Goal: Information Seeking & Learning: Learn about a topic

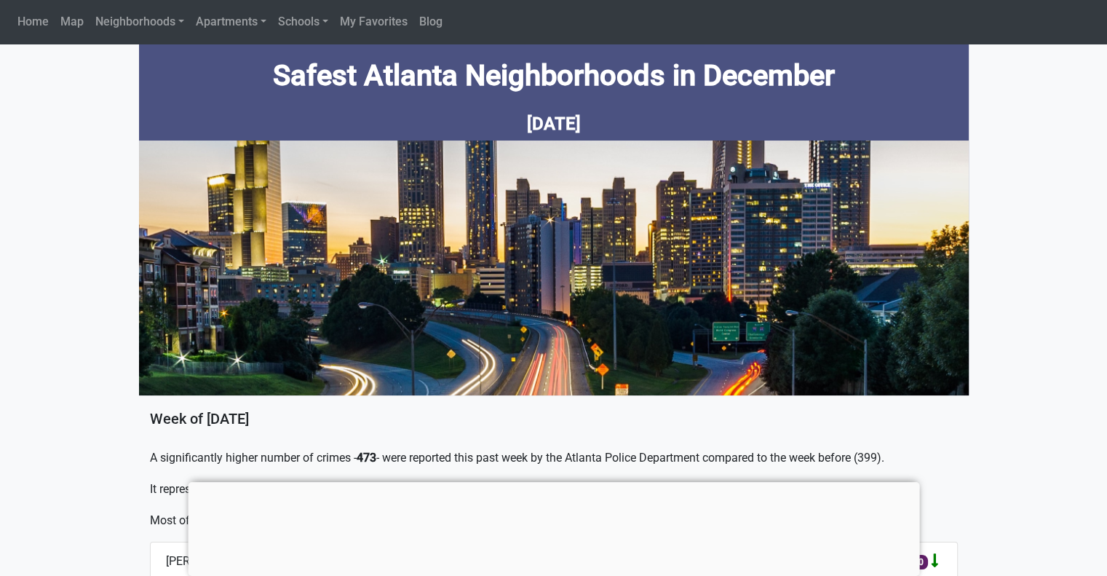
click at [555, 482] on div at bounding box center [553, 482] width 731 height 0
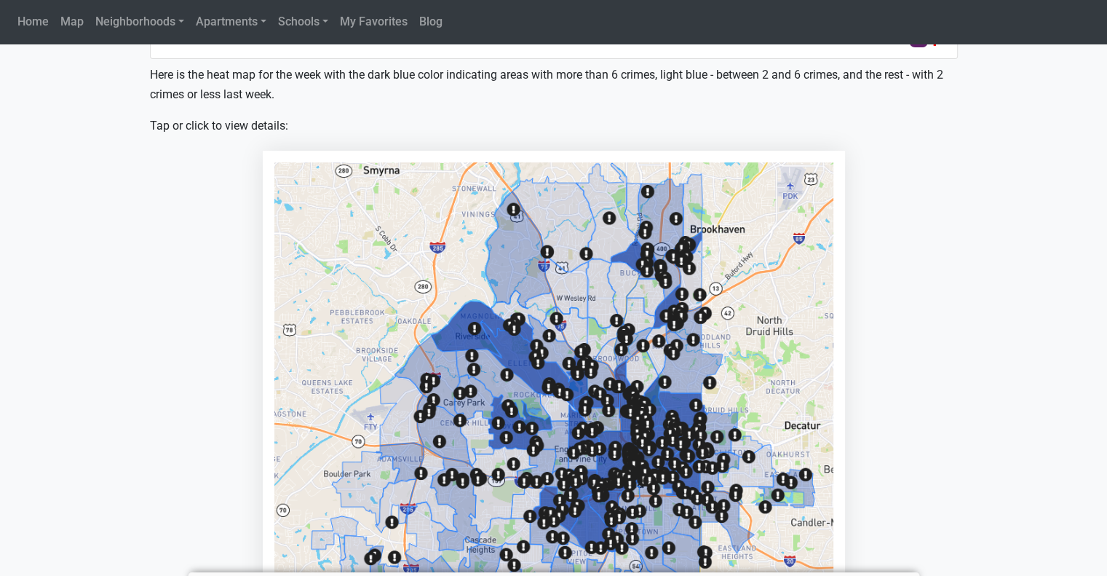
scroll to position [594, 0]
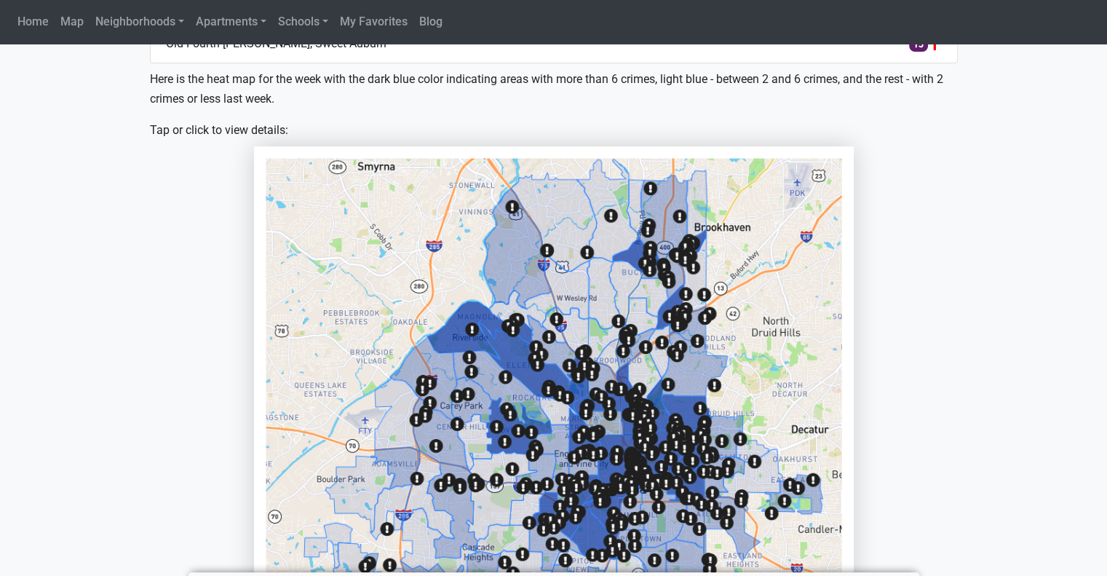
click at [621, 277] on img at bounding box center [554, 446] width 576 height 576
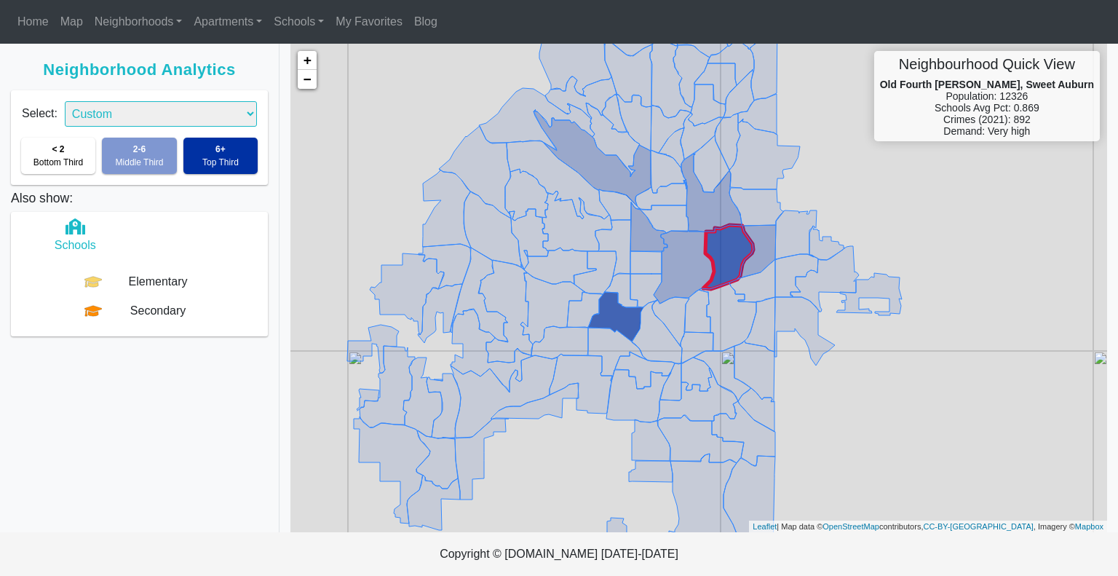
click at [736, 240] on icon at bounding box center [728, 257] width 50 height 64
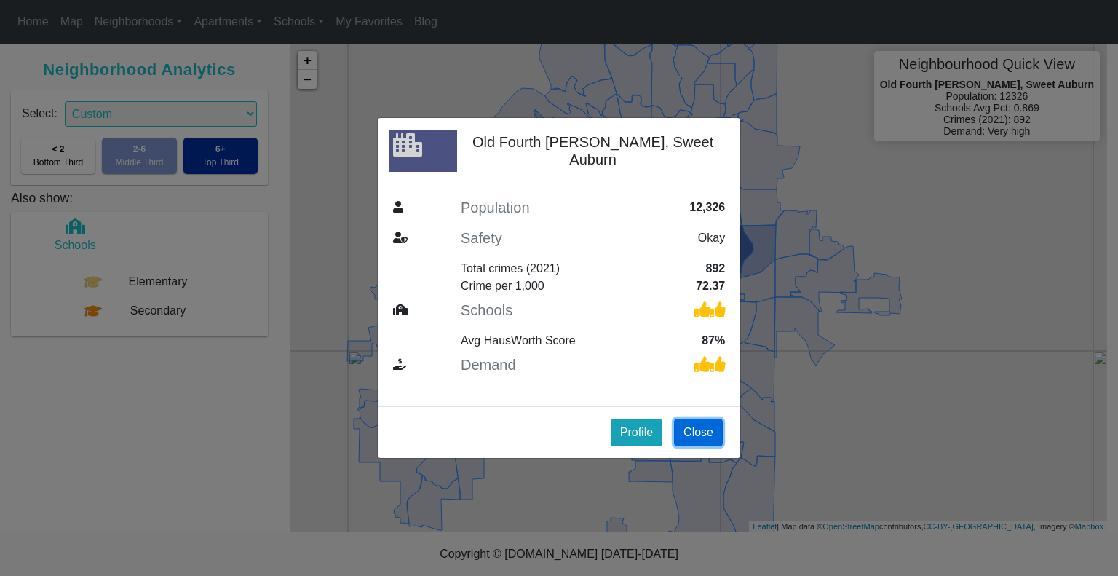
click at [689, 434] on button "Close" at bounding box center [698, 432] width 49 height 28
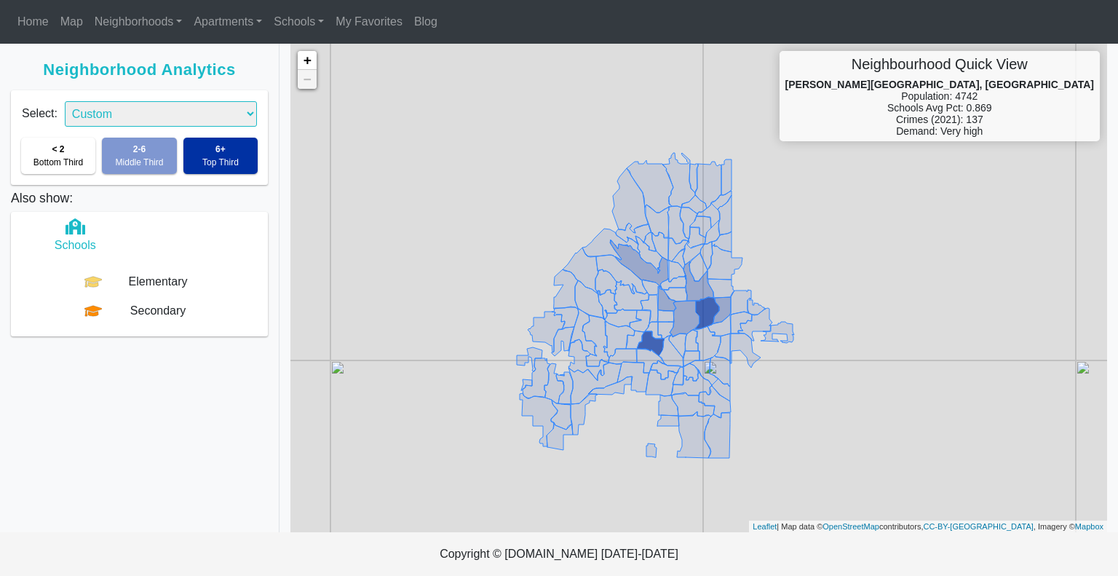
drag, startPoint x: 817, startPoint y: 287, endPoint x: 787, endPoint y: 254, distance: 44.8
drag, startPoint x: 787, startPoint y: 254, endPoint x: 1084, endPoint y: 119, distance: 326.9
click at [1084, 119] on div "Neighbourhood Quick View Candler Park, Druid Hills Population: 4742 Schools Avg…" at bounding box center [939, 96] width 320 height 90
click at [128, 279] on div "Elementary" at bounding box center [158, 281] width 112 height 17
click at [143, 311] on div "Secondary" at bounding box center [158, 310] width 112 height 17
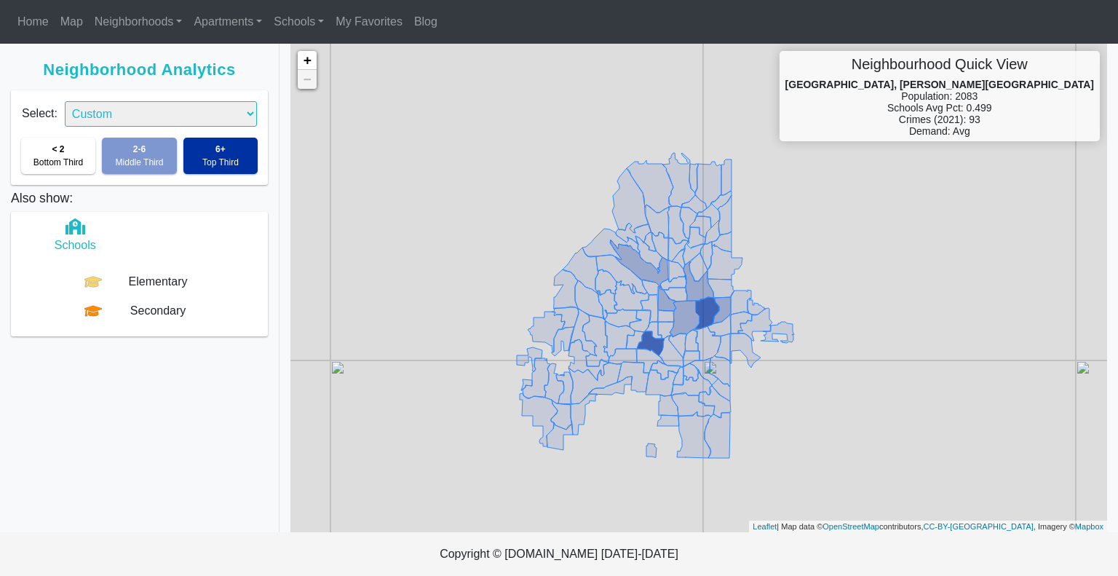
click at [209, 162] on span "Top Third" at bounding box center [220, 162] width 36 height 10
click at [246, 95] on div "Combined Schools Safety Demand Custom" at bounding box center [161, 108] width 214 height 36
click at [234, 107] on select "Combined Schools Safety Demand Custom" at bounding box center [161, 113] width 192 height 25
select select "1"
click at [65, 101] on select "Combined Schools Safety Demand Custom" at bounding box center [161, 113] width 192 height 25
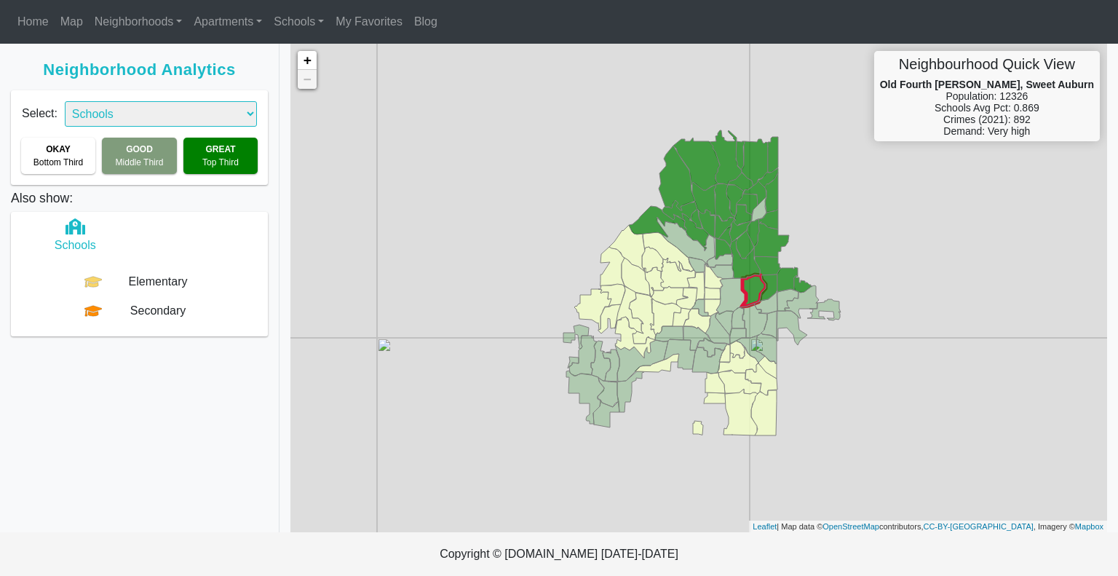
click at [750, 299] on icon at bounding box center [753, 290] width 24 height 32
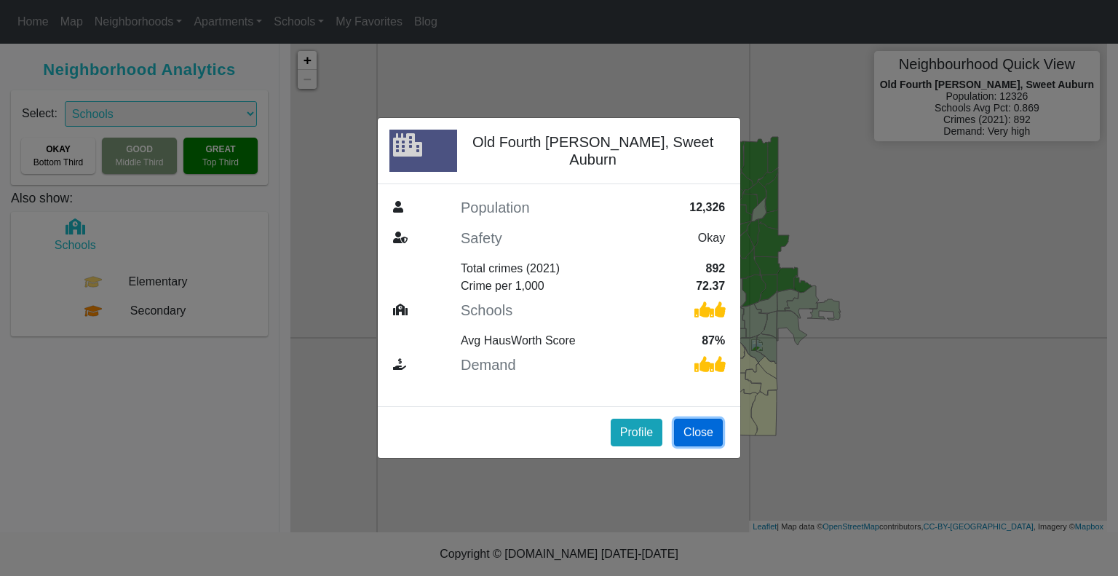
click at [693, 428] on button "Close" at bounding box center [698, 432] width 49 height 28
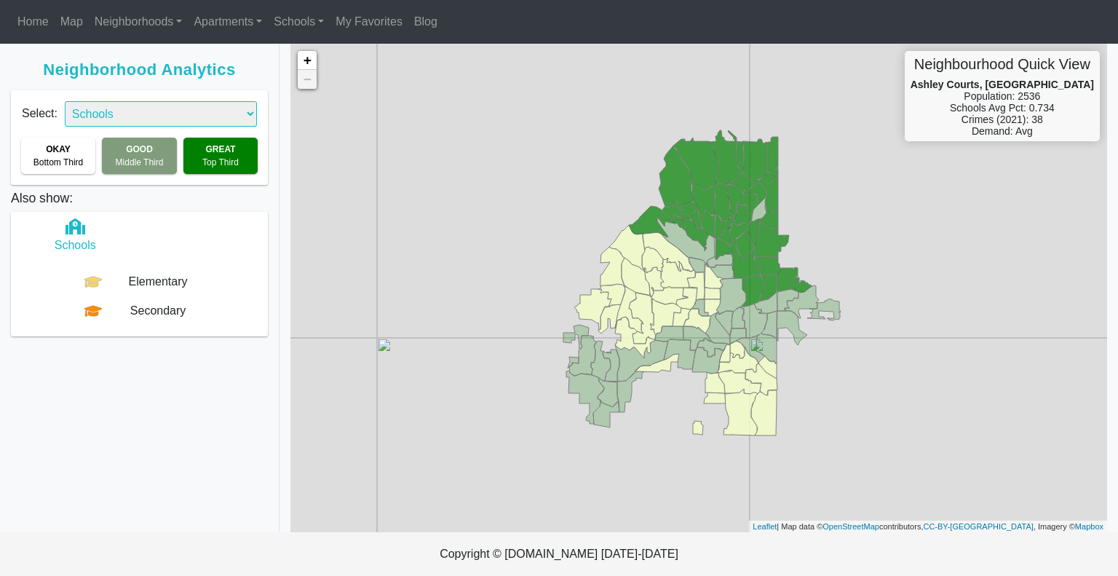
click at [231, 116] on select "Combined Schools Safety Demand Custom" at bounding box center [161, 113] width 192 height 25
select select "2"
click at [65, 101] on select "Combined Schools Safety Demand Custom" at bounding box center [161, 113] width 192 height 25
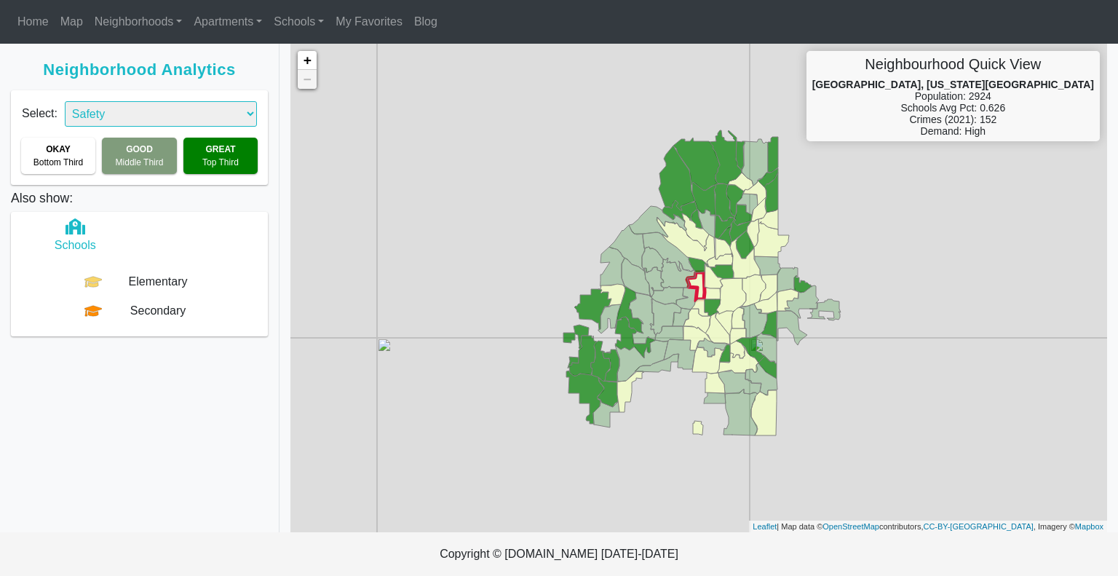
click at [152, 111] on select "Combined Schools Safety Demand Custom" at bounding box center [161, 113] width 192 height 25
select select "1"
click at [65, 101] on select "Combined Schools Safety Demand Custom" at bounding box center [161, 113] width 192 height 25
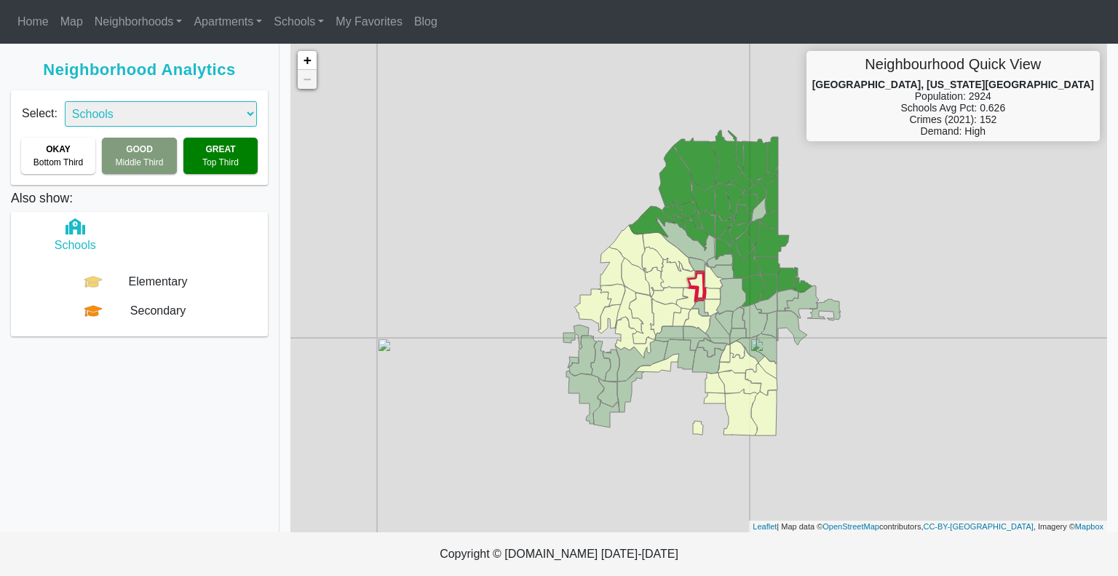
click at [112, 116] on select "Combined Schools Safety Demand Custom" at bounding box center [161, 113] width 192 height 25
select select "0"
click at [65, 101] on select "Combined Schools Safety Demand Custom" at bounding box center [161, 113] width 192 height 25
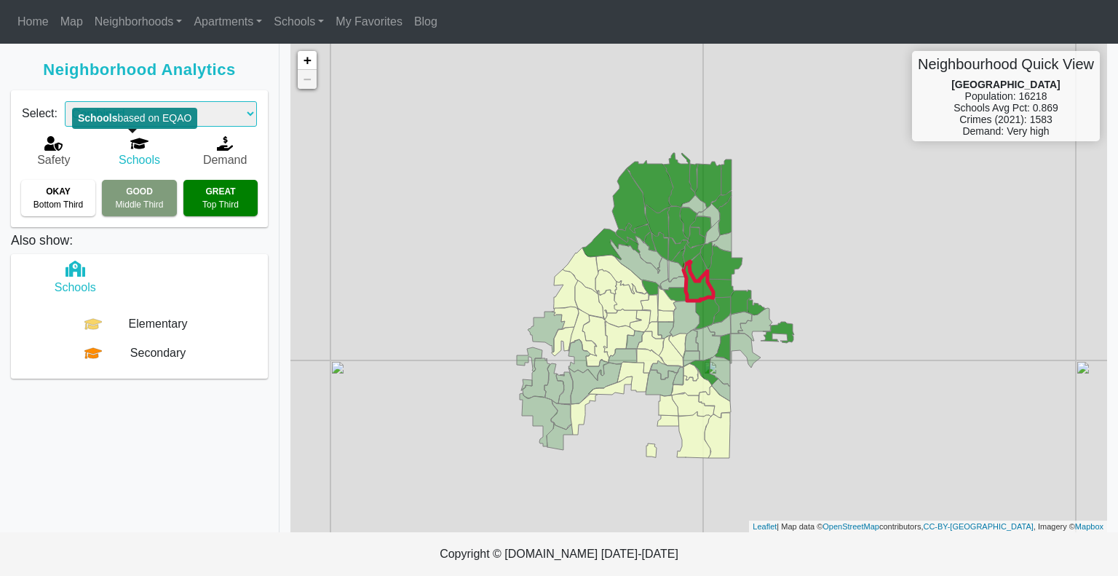
click at [127, 154] on span "Schools" at bounding box center [139, 160] width 41 height 12
click at [149, 120] on select "Combined Schools Safety Demand Custom" at bounding box center [161, 113] width 192 height 25
select select "1"
click at [65, 101] on select "Combined Schools Safety Demand Custom" at bounding box center [161, 113] width 192 height 25
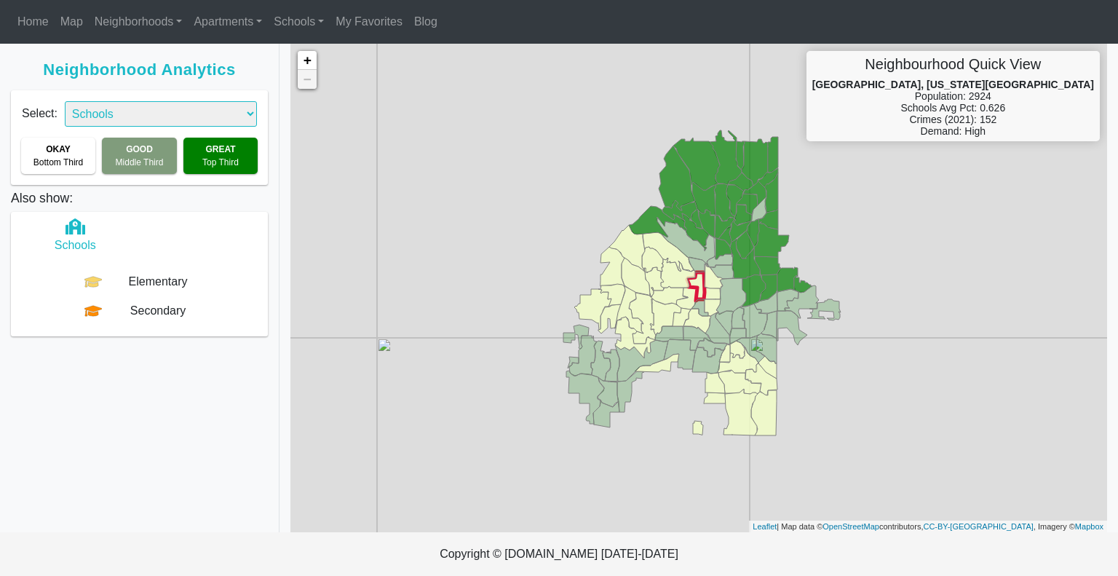
click at [117, 115] on select "Combined Schools Safety Demand Custom" at bounding box center [161, 113] width 192 height 25
select select "2"
click at [65, 101] on select "Combined Schools Safety Demand Custom" at bounding box center [161, 113] width 192 height 25
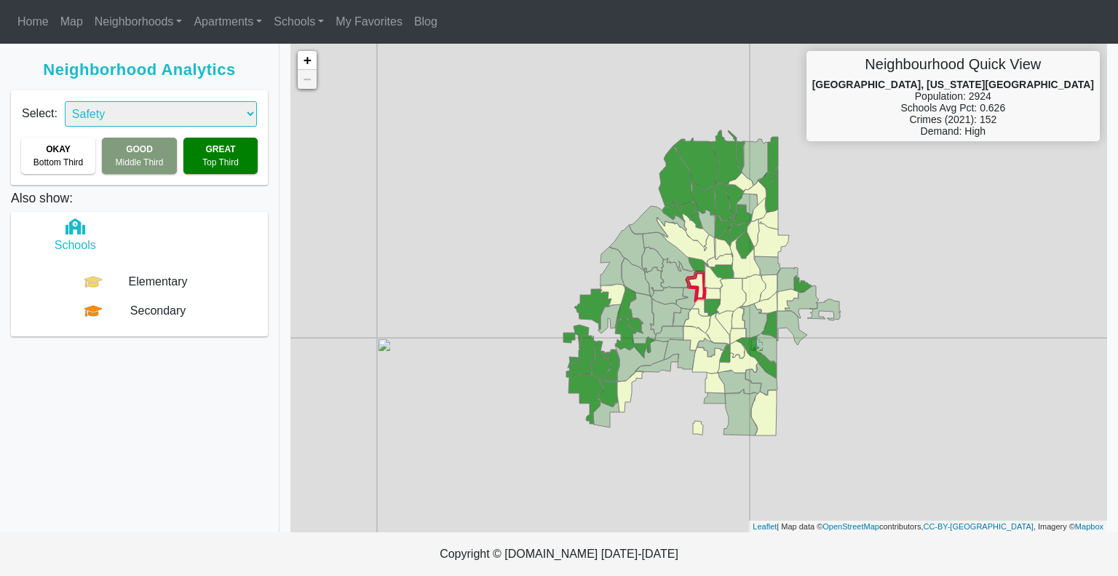
click at [123, 118] on select "Combined Schools Safety Demand Custom" at bounding box center [161, 113] width 192 height 25
select select "1"
click at [65, 101] on select "Combined Schools Safety Demand Custom" at bounding box center [161, 113] width 192 height 25
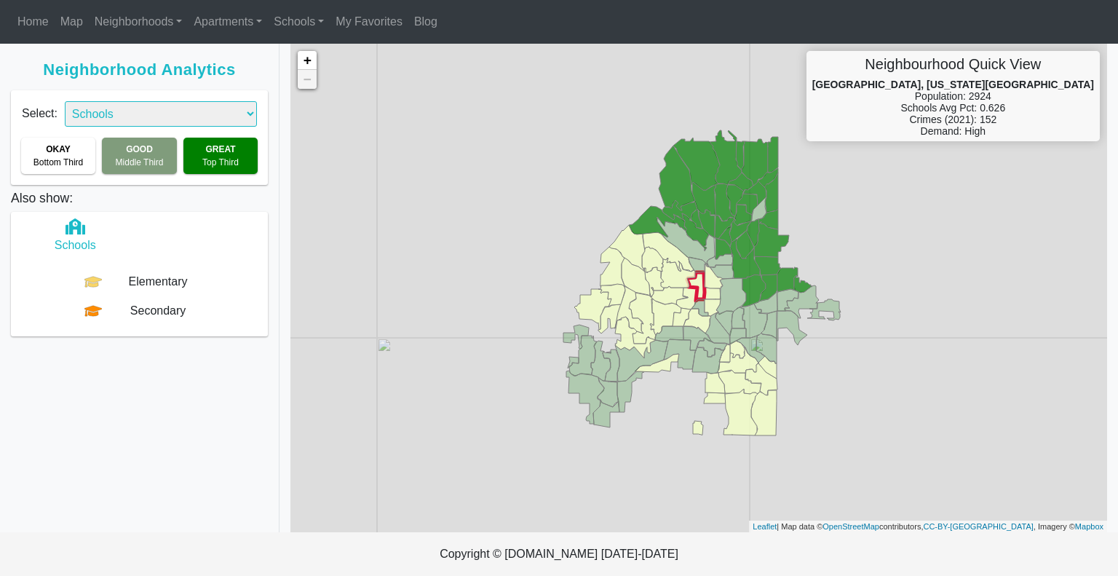
select select "1"
click at [873, 188] on div "+ − Neighbourhood Quick View Bankhead, Washington Park Population: 2924 Schools…" at bounding box center [698, 288] width 816 height 488
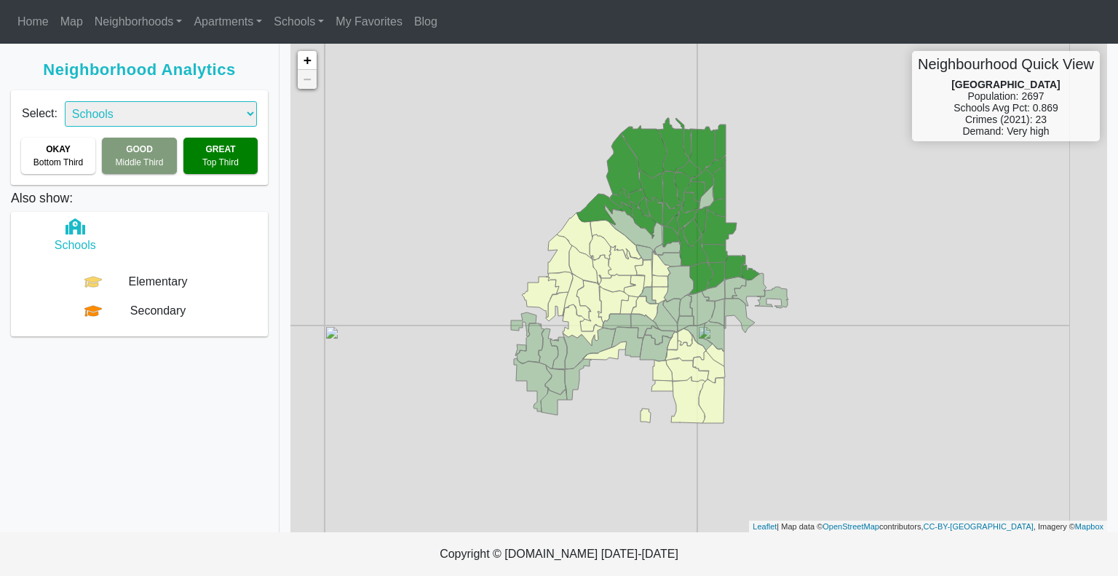
drag, startPoint x: 844, startPoint y: 288, endPoint x: 779, endPoint y: 277, distance: 65.7
click at [779, 277] on div "+ − Neighbourhood Quick View Lake Claire Population: 2697 Schools Avg Pct: 0.86…" at bounding box center [698, 288] width 816 height 488
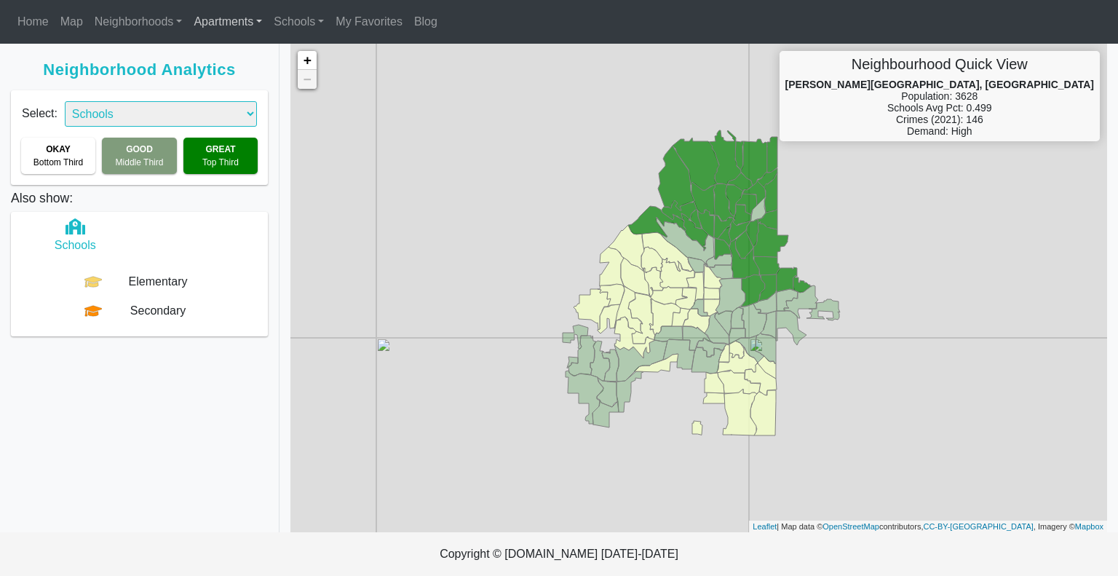
click at [220, 15] on span "Apartments" at bounding box center [224, 21] width 60 height 12
click at [165, 22] on span "Neighborhoods" at bounding box center [134, 21] width 79 height 12
click at [68, 34] on link "Map" at bounding box center [72, 21] width 34 height 29
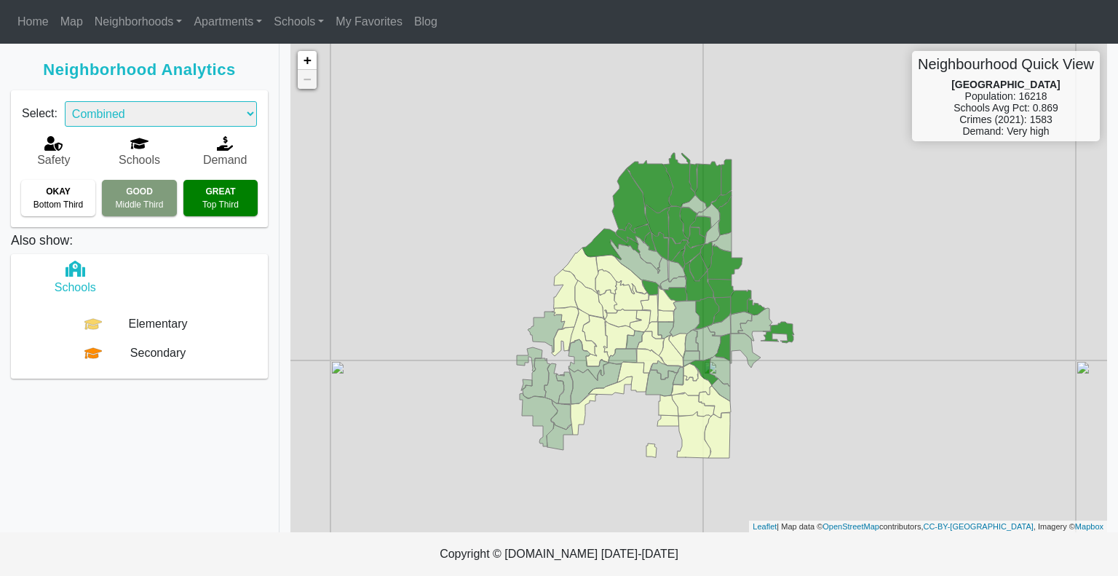
click at [148, 111] on select "Combined Schools Safety Demand Custom" at bounding box center [161, 113] width 192 height 25
select select "3"
click at [65, 101] on select "Combined Schools Safety Demand Custom" at bounding box center [161, 113] width 192 height 25
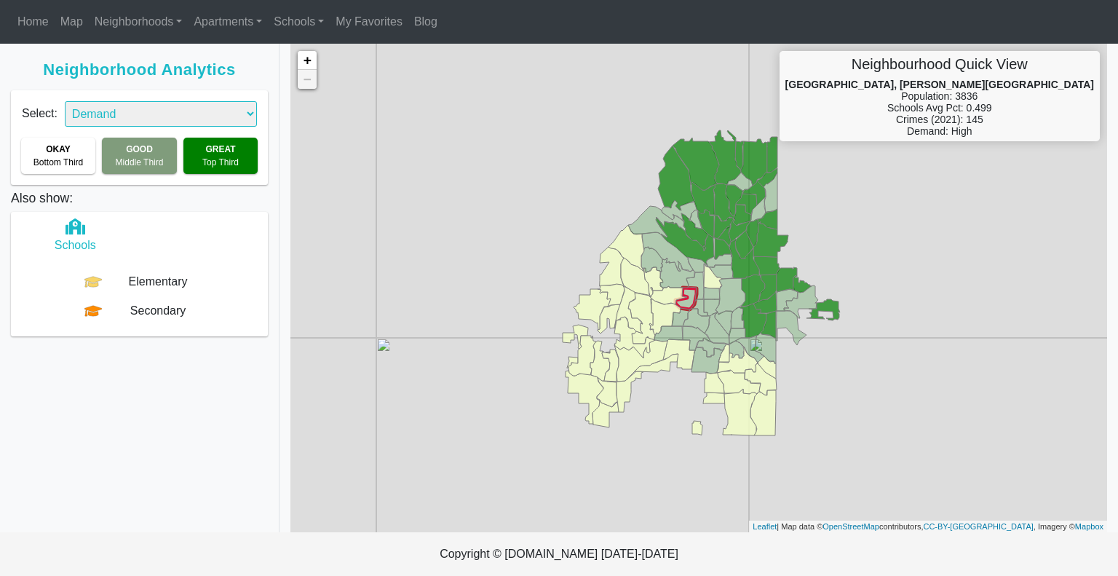
click at [155, 113] on select "Combined Schools Safety Demand Custom" at bounding box center [161, 113] width 192 height 25
select select "2"
click at [65, 101] on select "Combined Schools Safety Demand Custom" at bounding box center [161, 113] width 192 height 25
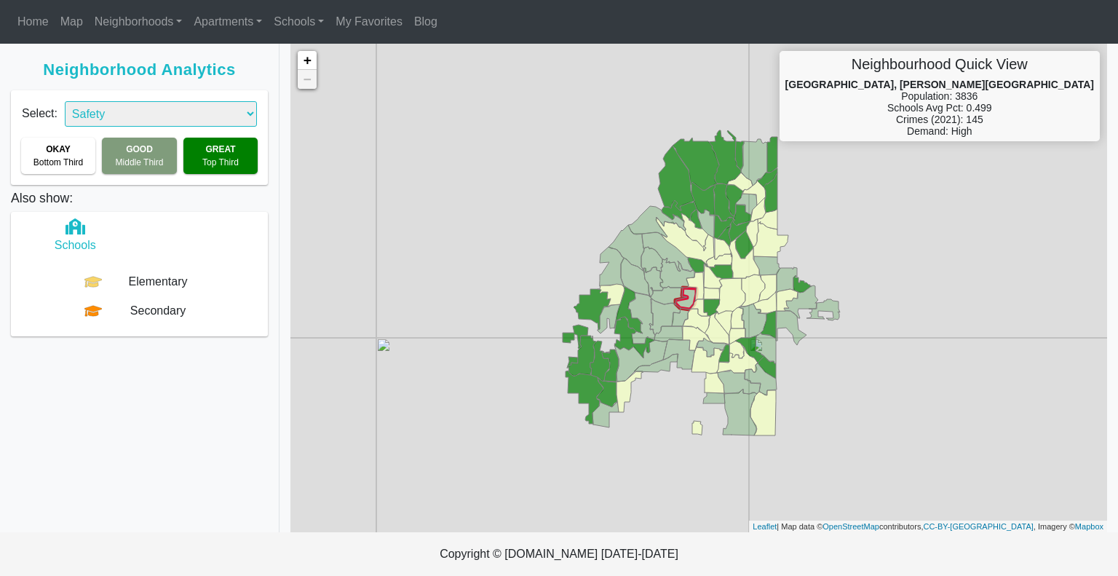
click at [111, 118] on select "Combined Schools Safety Demand Custom" at bounding box center [161, 113] width 192 height 25
select select "1"
click at [65, 101] on select "Combined Schools Safety Demand Custom" at bounding box center [161, 113] width 192 height 25
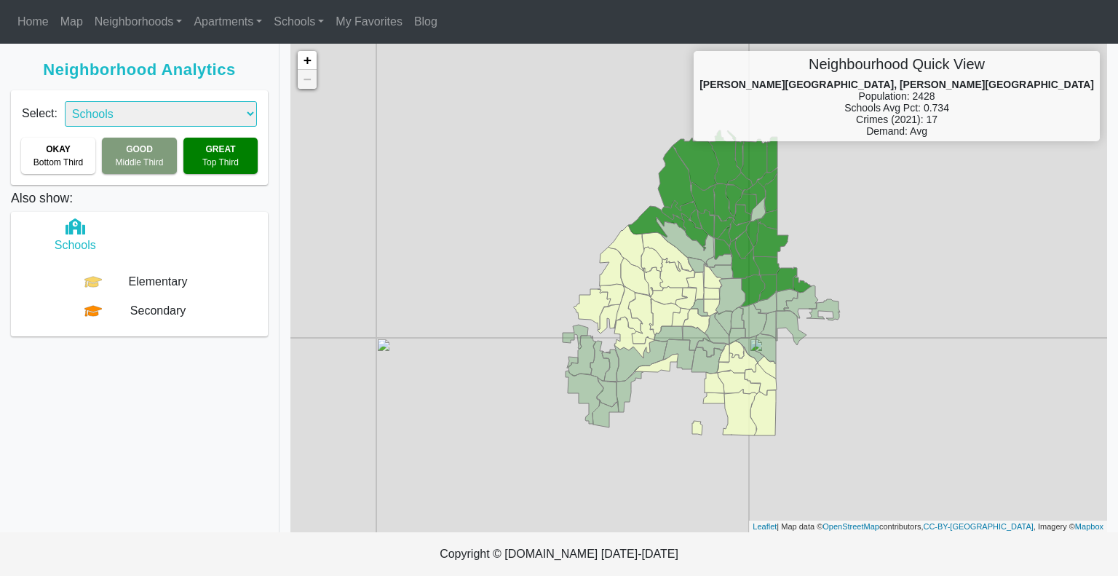
click at [122, 113] on select "Combined Schools Safety Demand Custom" at bounding box center [161, 113] width 192 height 25
select select "2"
click at [65, 101] on select "Combined Schools Safety Demand Custom" at bounding box center [161, 113] width 192 height 25
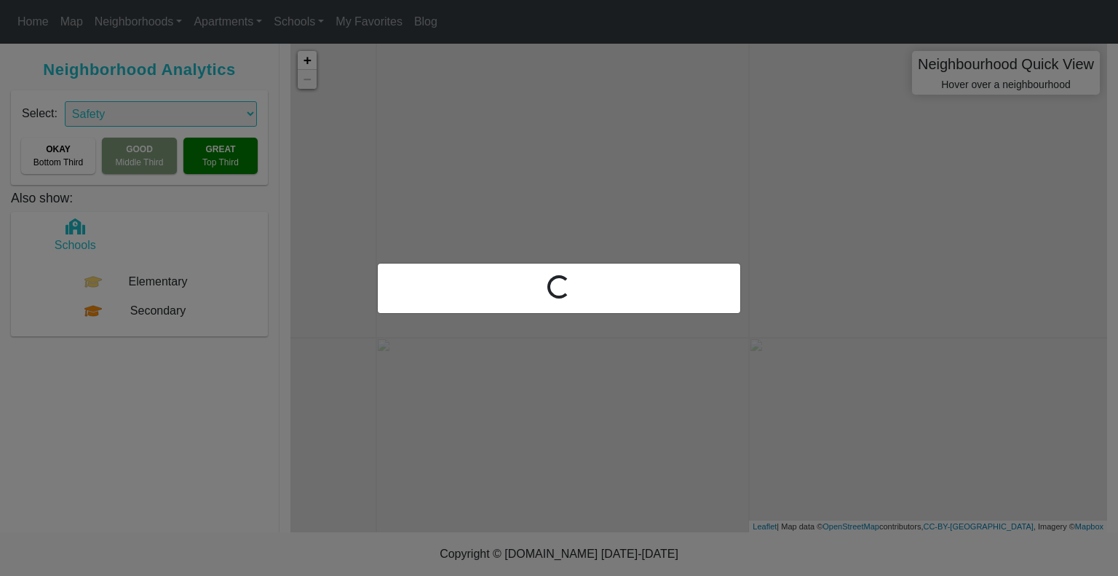
select select "2"
